Goal: Information Seeking & Learning: Learn about a topic

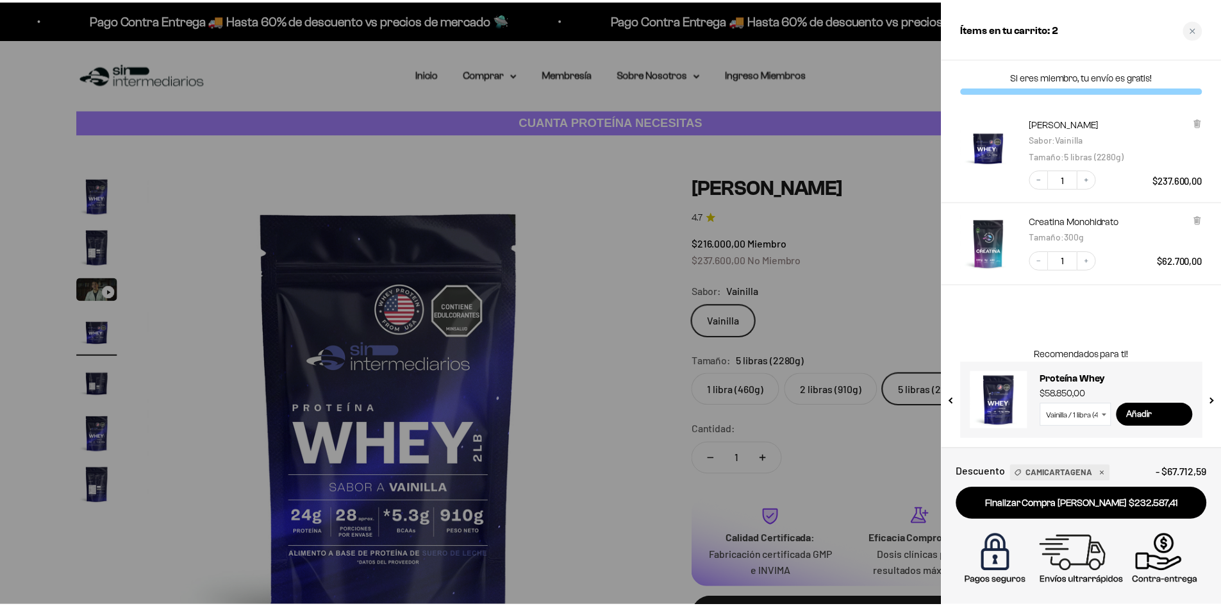
scroll to position [0, 1506]
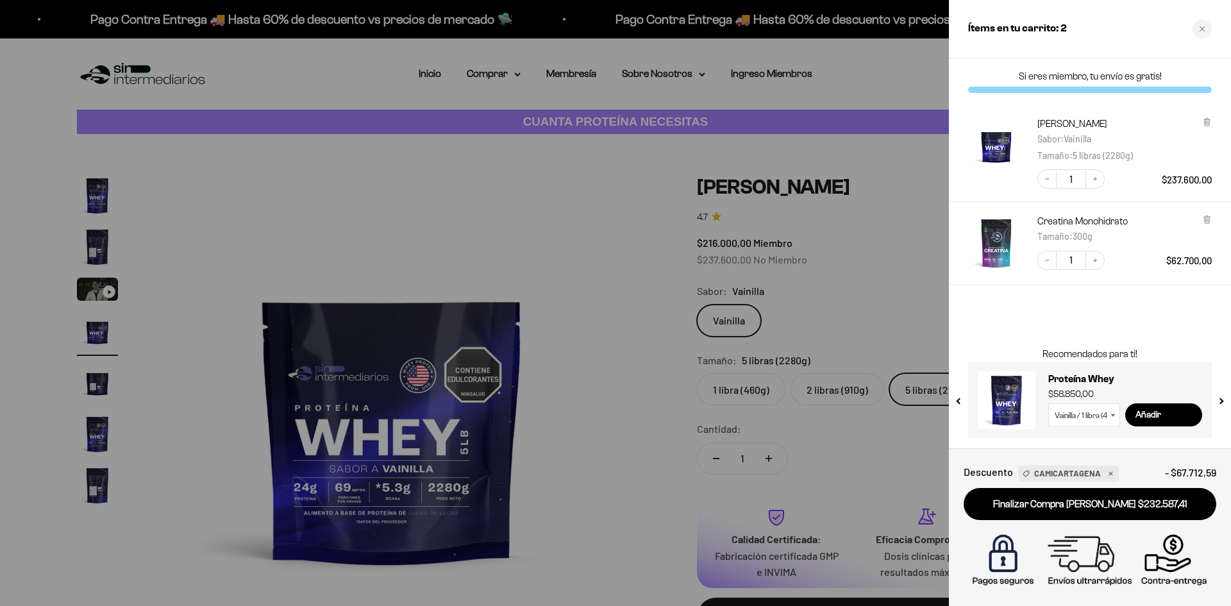
click at [408, 250] on div at bounding box center [615, 303] width 1231 height 606
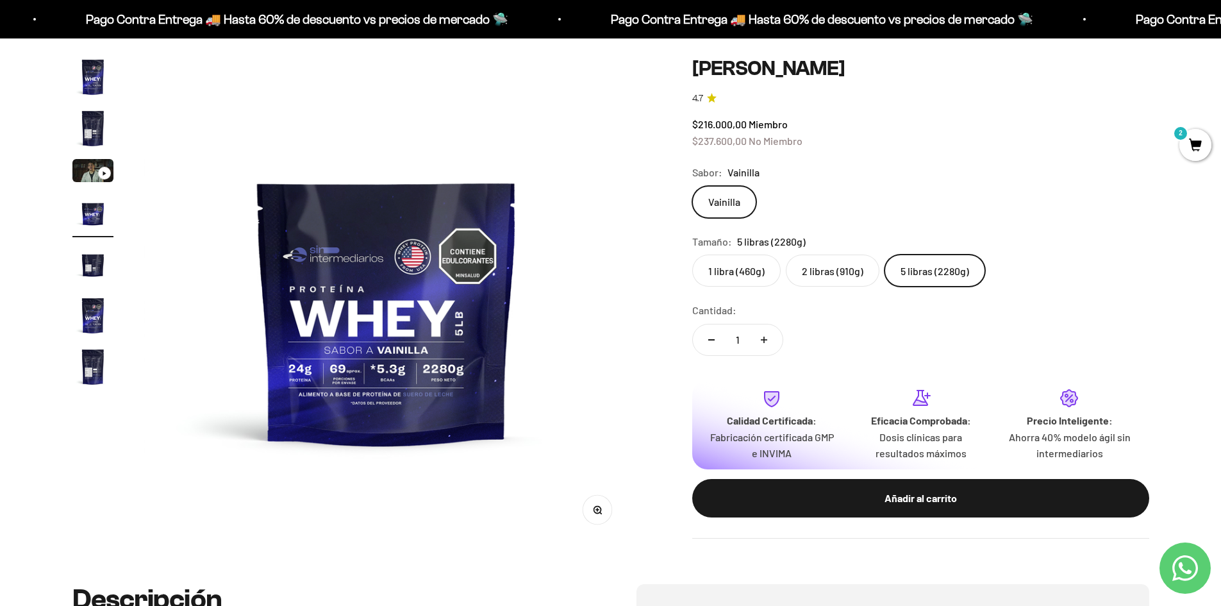
scroll to position [128, 0]
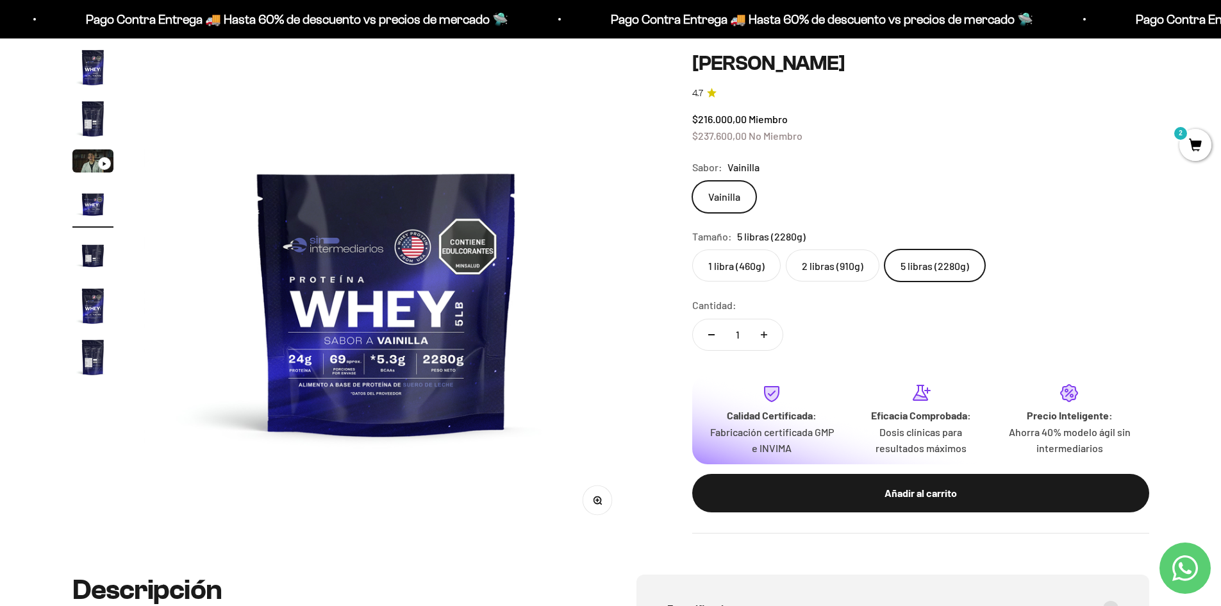
click at [87, 355] on img "Ir al artículo 7" at bounding box center [92, 356] width 41 height 41
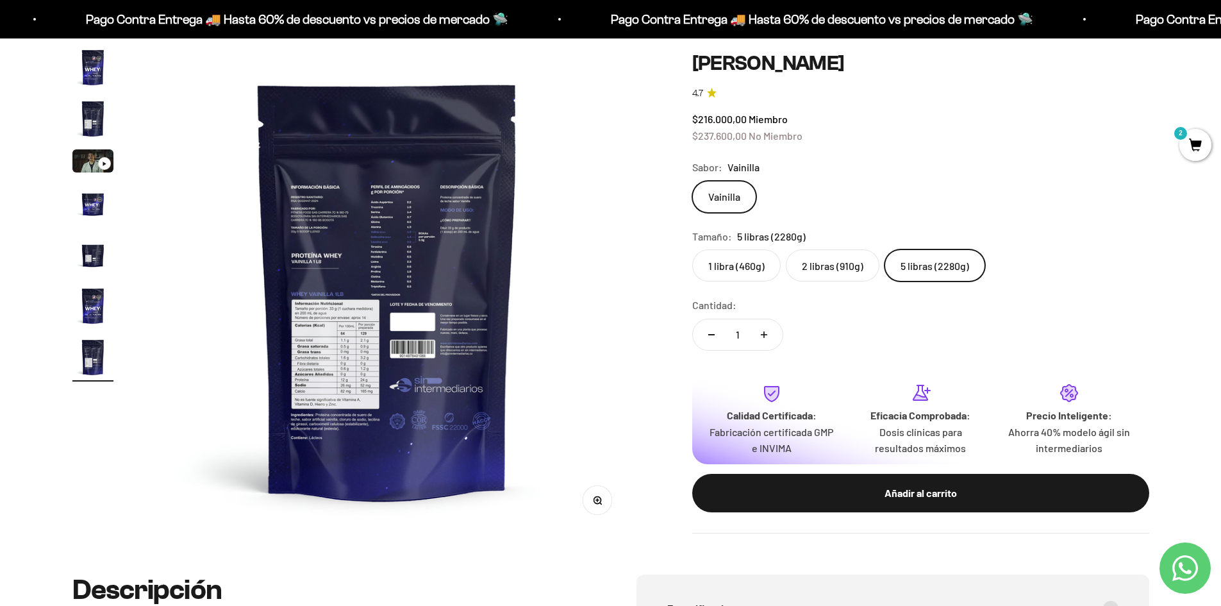
click at [333, 378] on img at bounding box center [387, 290] width 486 height 486
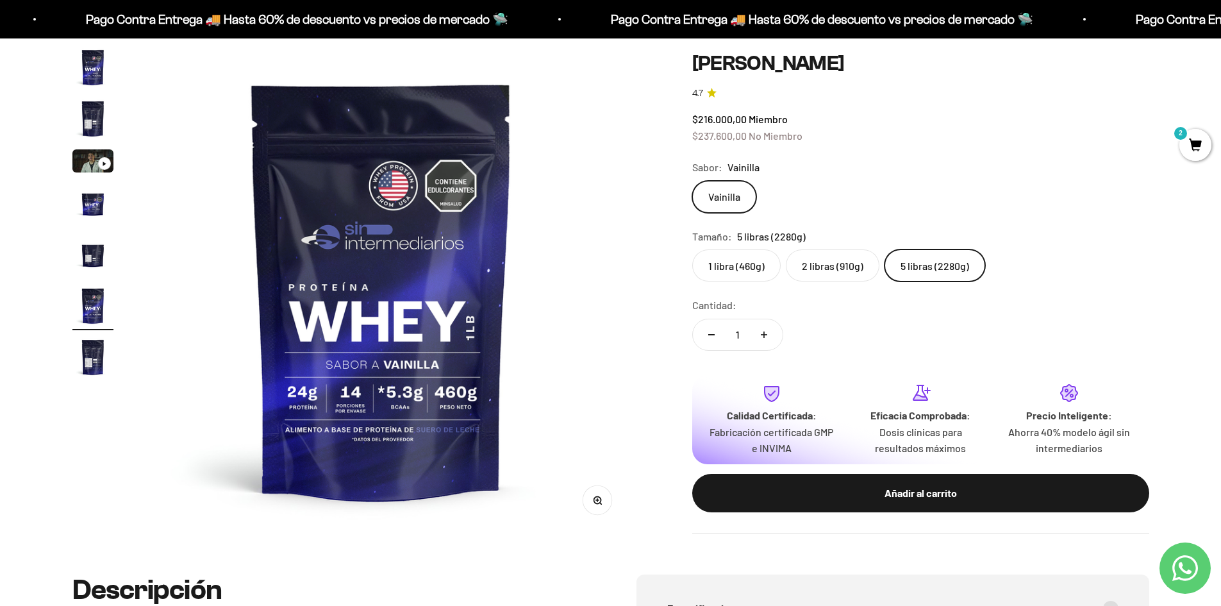
scroll to position [0, 2510]
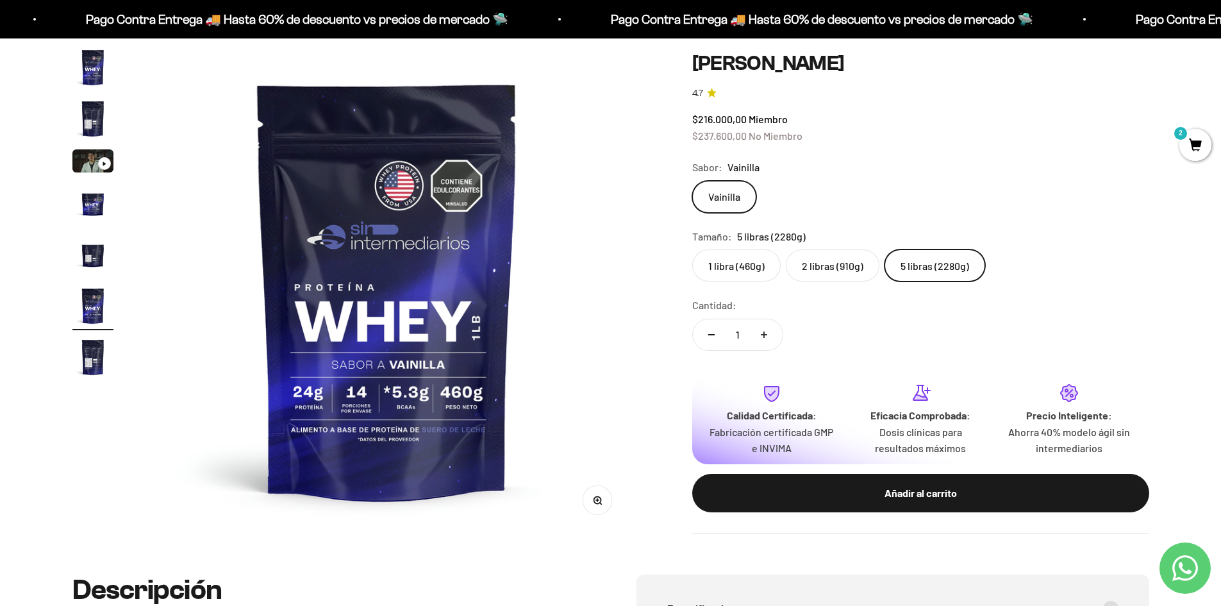
click at [90, 356] on img "Ir al artículo 7" at bounding box center [92, 356] width 41 height 41
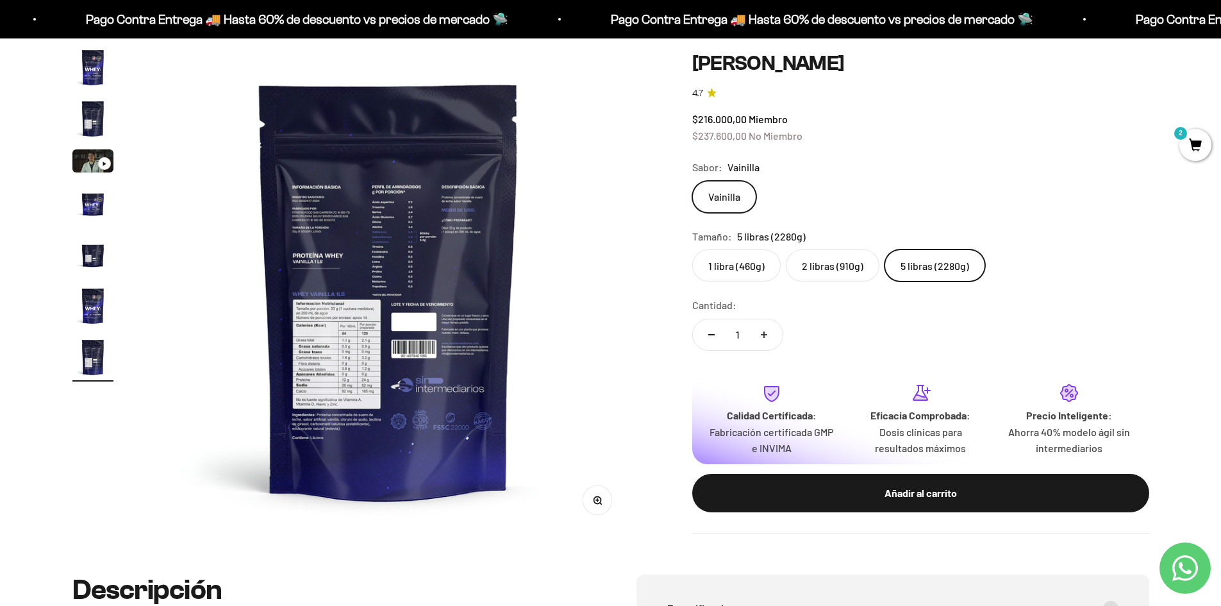
scroll to position [0, 3012]
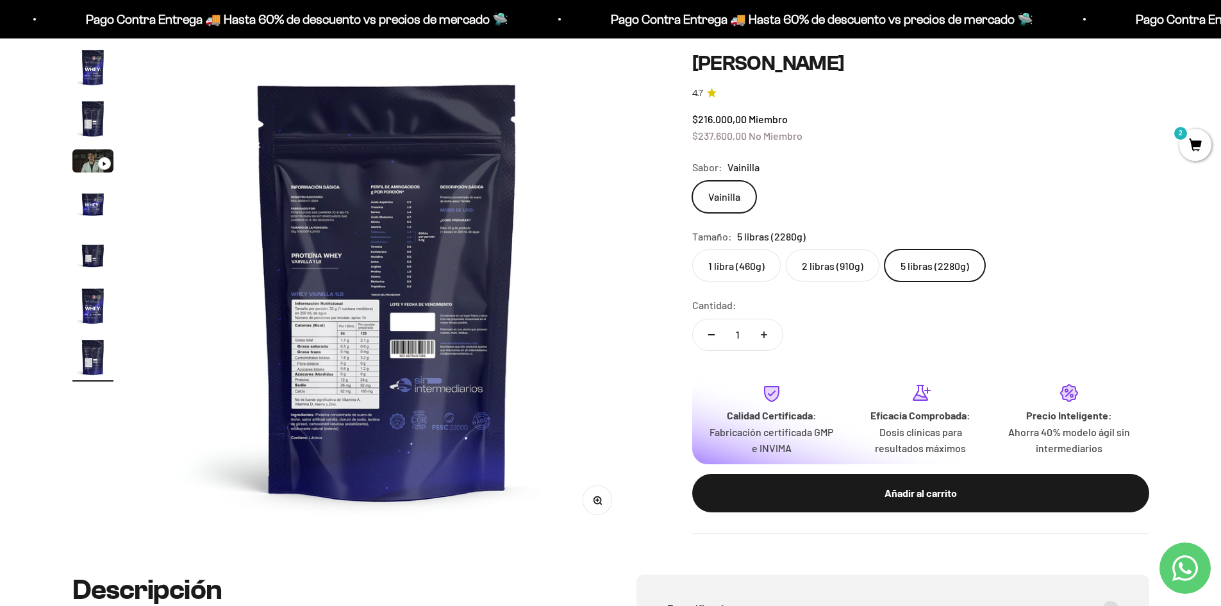
click at [599, 497] on circle "button" at bounding box center [597, 499] width 7 height 7
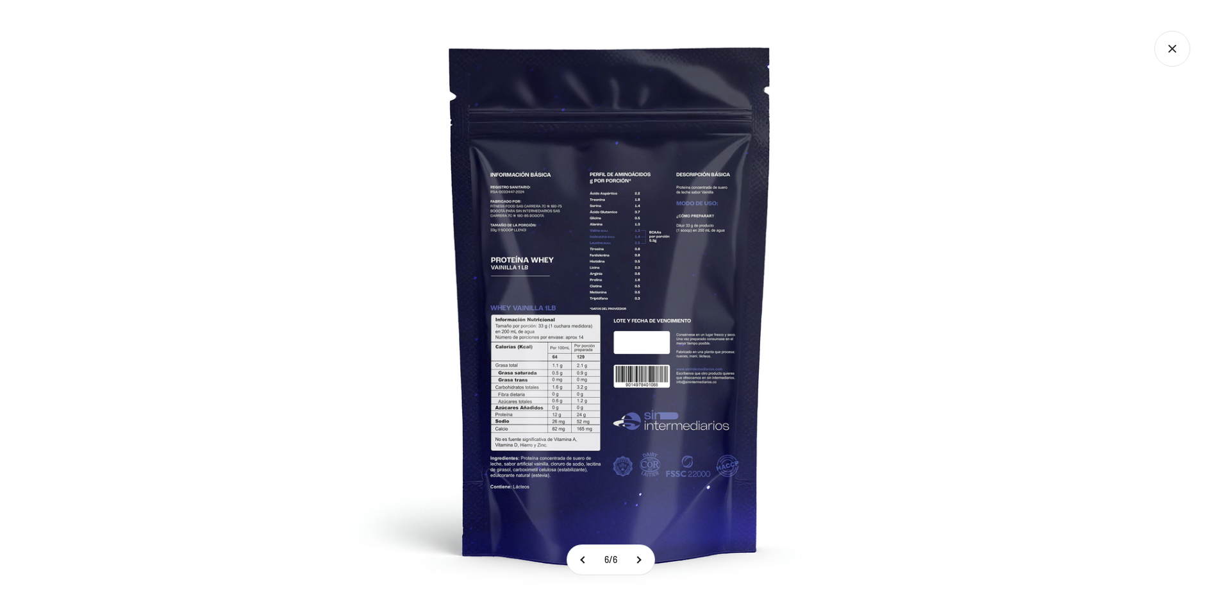
click at [559, 390] on img at bounding box center [611, 303] width 606 height 606
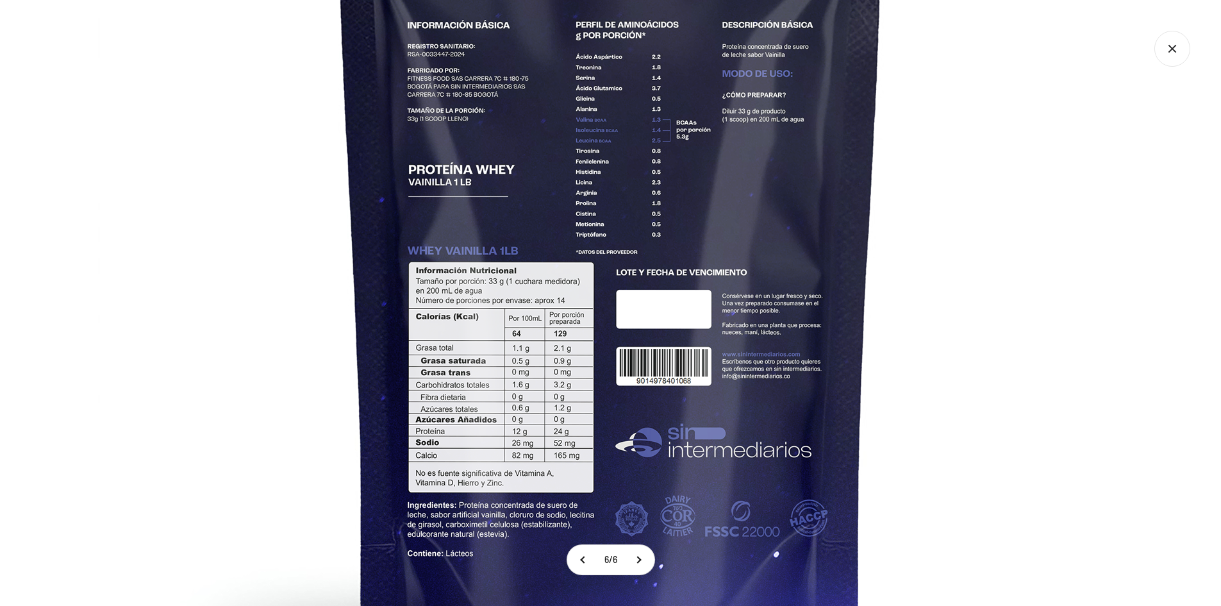
click at [620, 403] on img at bounding box center [610, 242] width 1025 height 1025
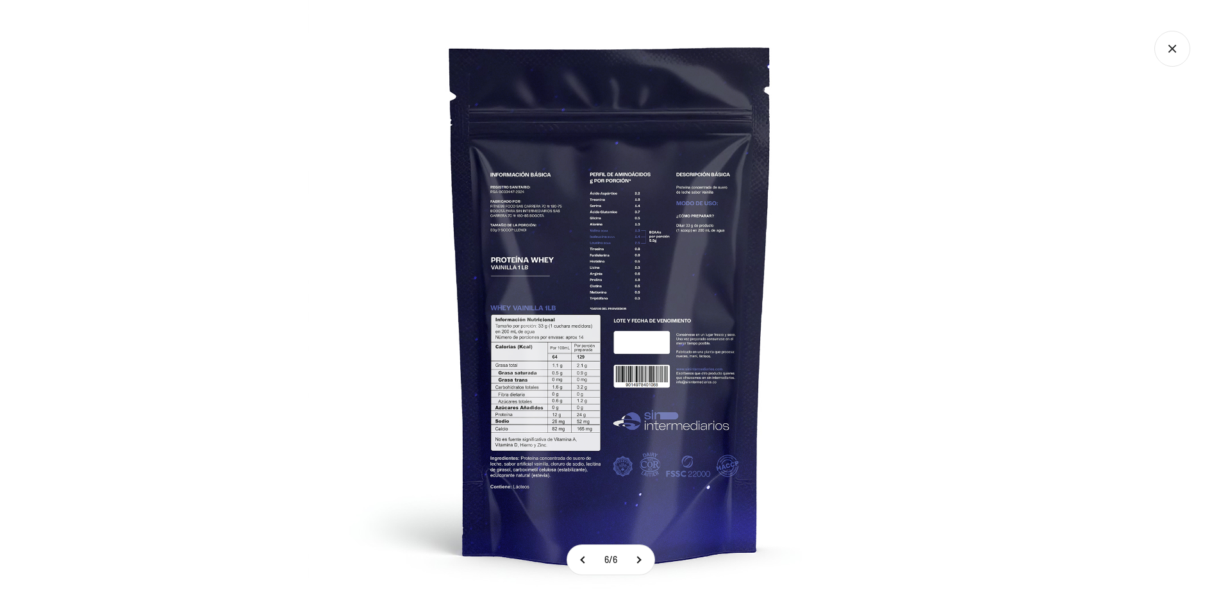
click at [1179, 47] on icon "Cerrar galería" at bounding box center [1172, 49] width 36 height 36
